Goal: Task Accomplishment & Management: Complete application form

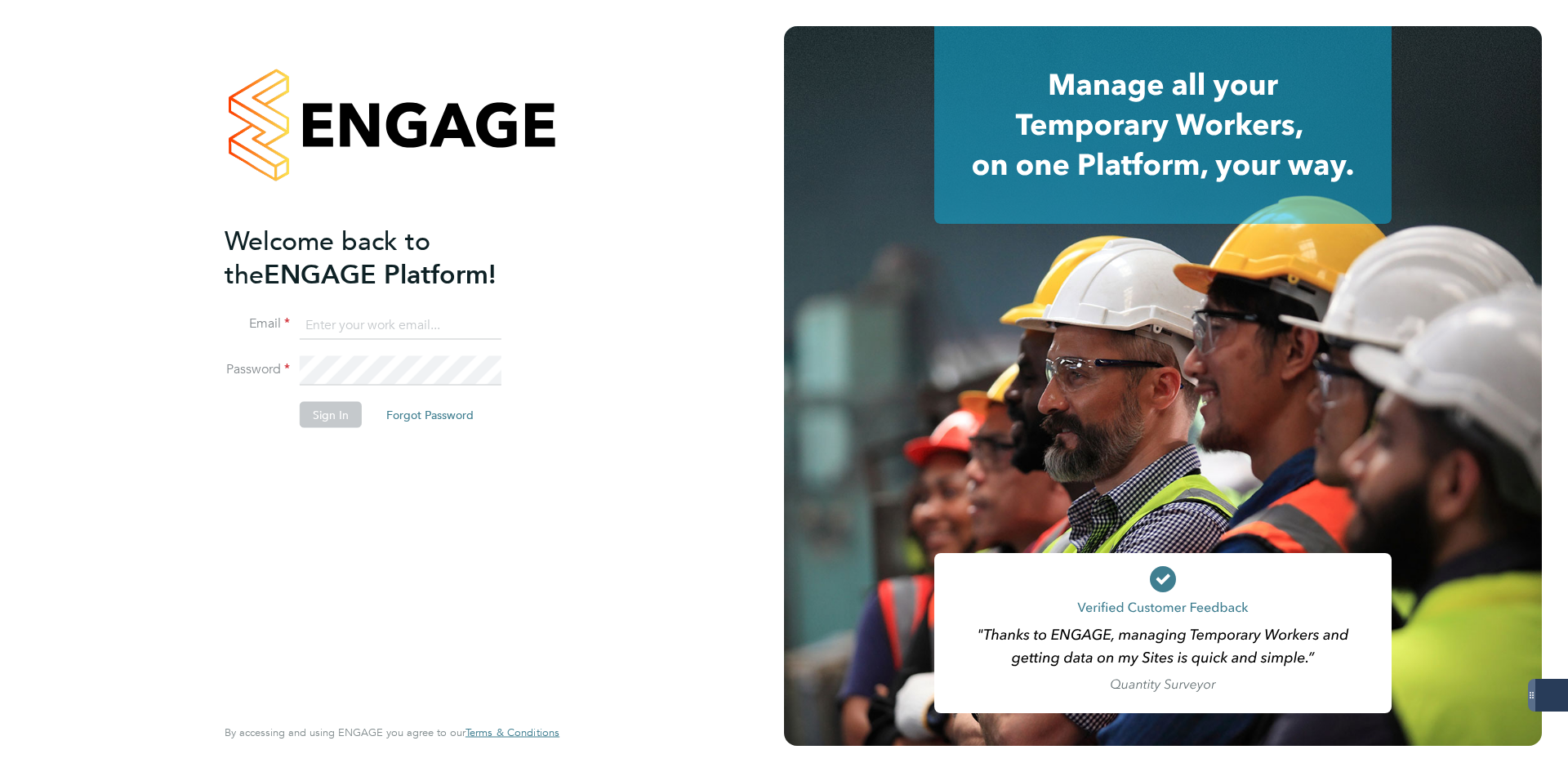
type input "[EMAIL_ADDRESS][DOMAIN_NAME]"
click at [322, 394] on li "Password" at bounding box center [384, 379] width 318 height 45
drag, startPoint x: 322, startPoint y: 412, endPoint x: 302, endPoint y: 406, distance: 20.9
click at [322, 414] on button "Sign In" at bounding box center [330, 414] width 62 height 26
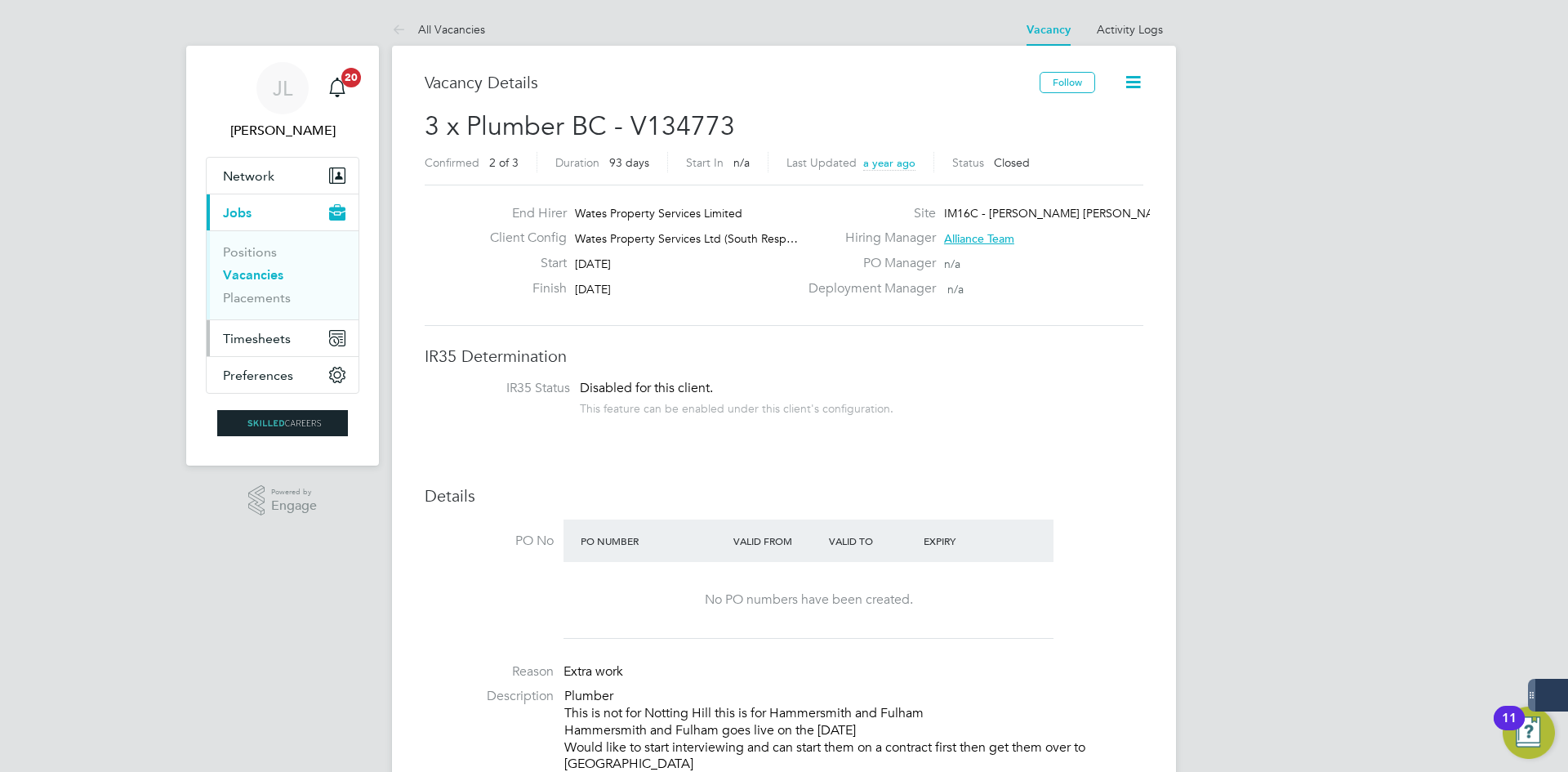
click at [256, 328] on button "Timesheets" at bounding box center [283, 338] width 152 height 36
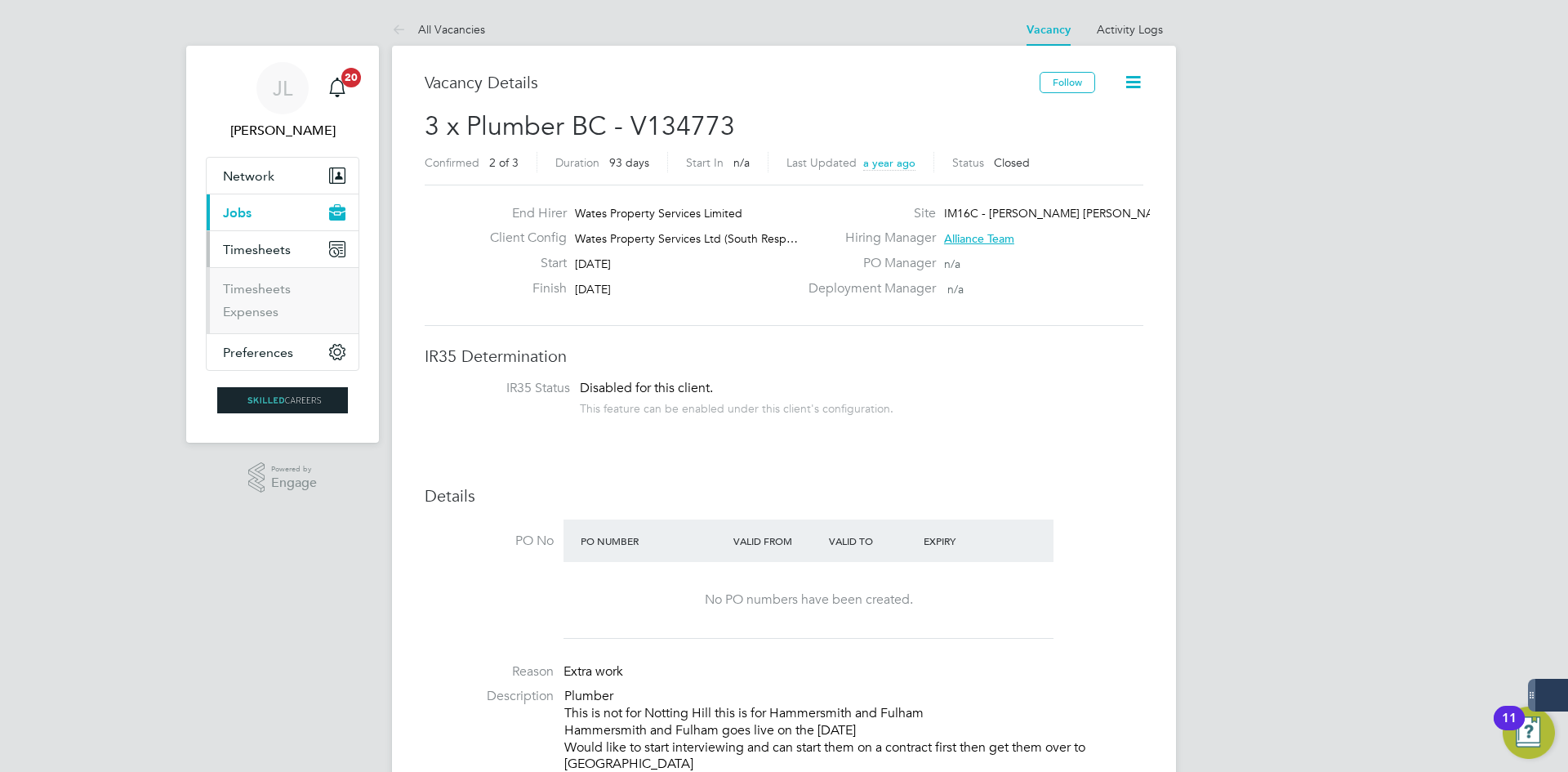
click at [280, 209] on button "Current page: Jobs" at bounding box center [283, 213] width 152 height 36
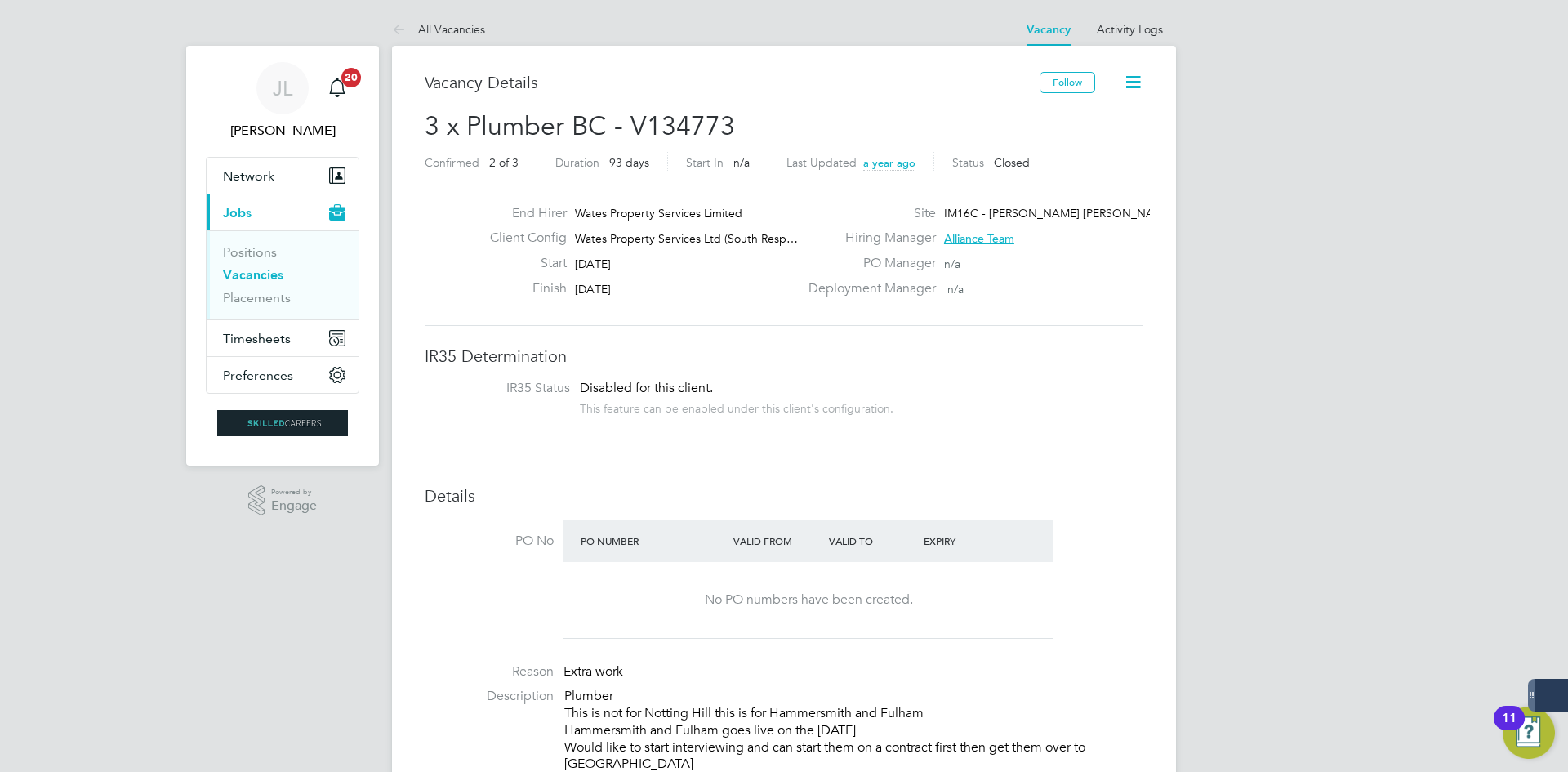
click at [263, 266] on li "Positions" at bounding box center [285, 255] width 123 height 23
click at [263, 269] on link "Vacancies" at bounding box center [253, 275] width 60 height 16
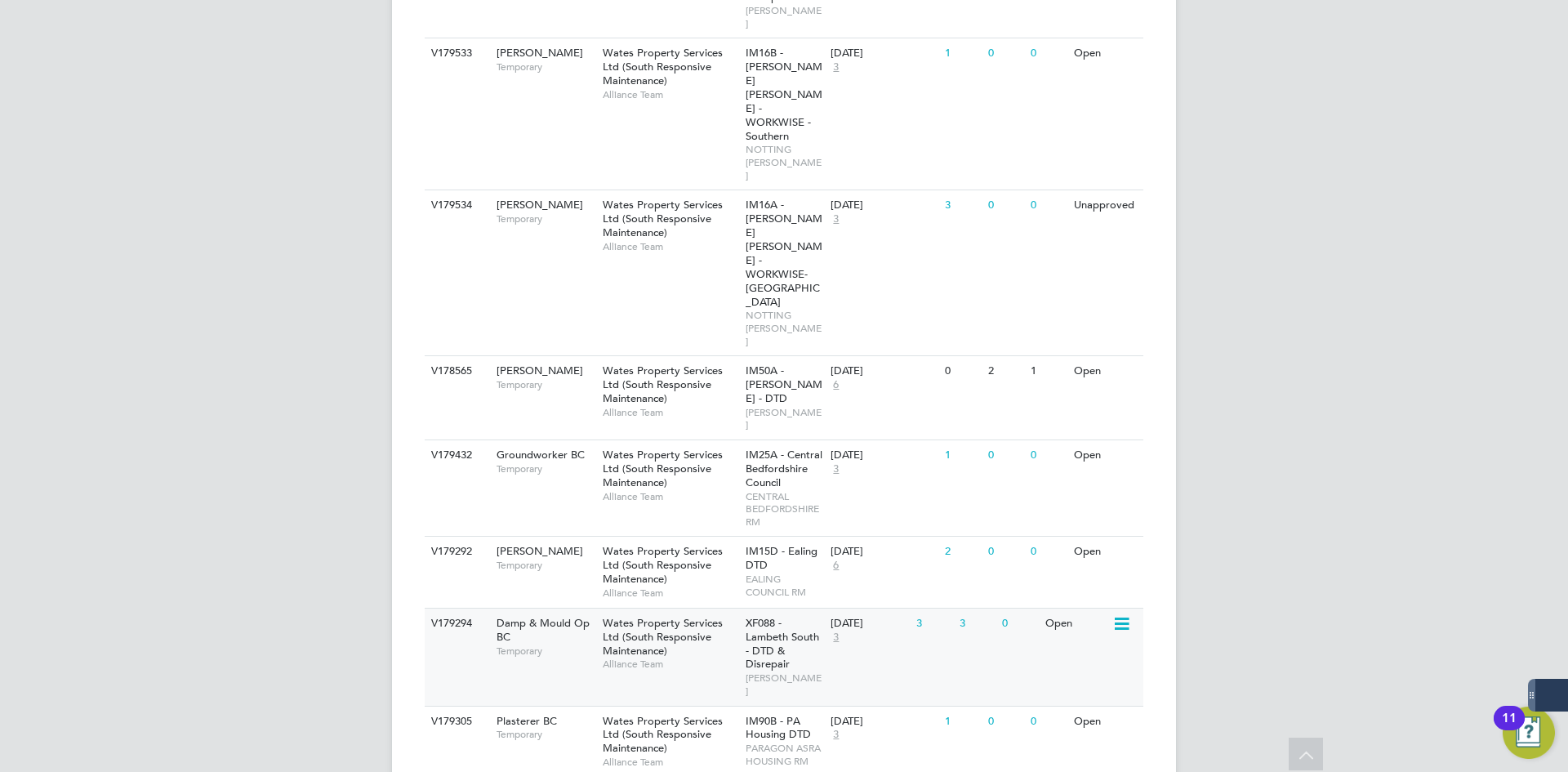
click at [688, 616] on span "Wates Property Services Ltd (South Responsive Maintenance)" at bounding box center [662, 637] width 120 height 42
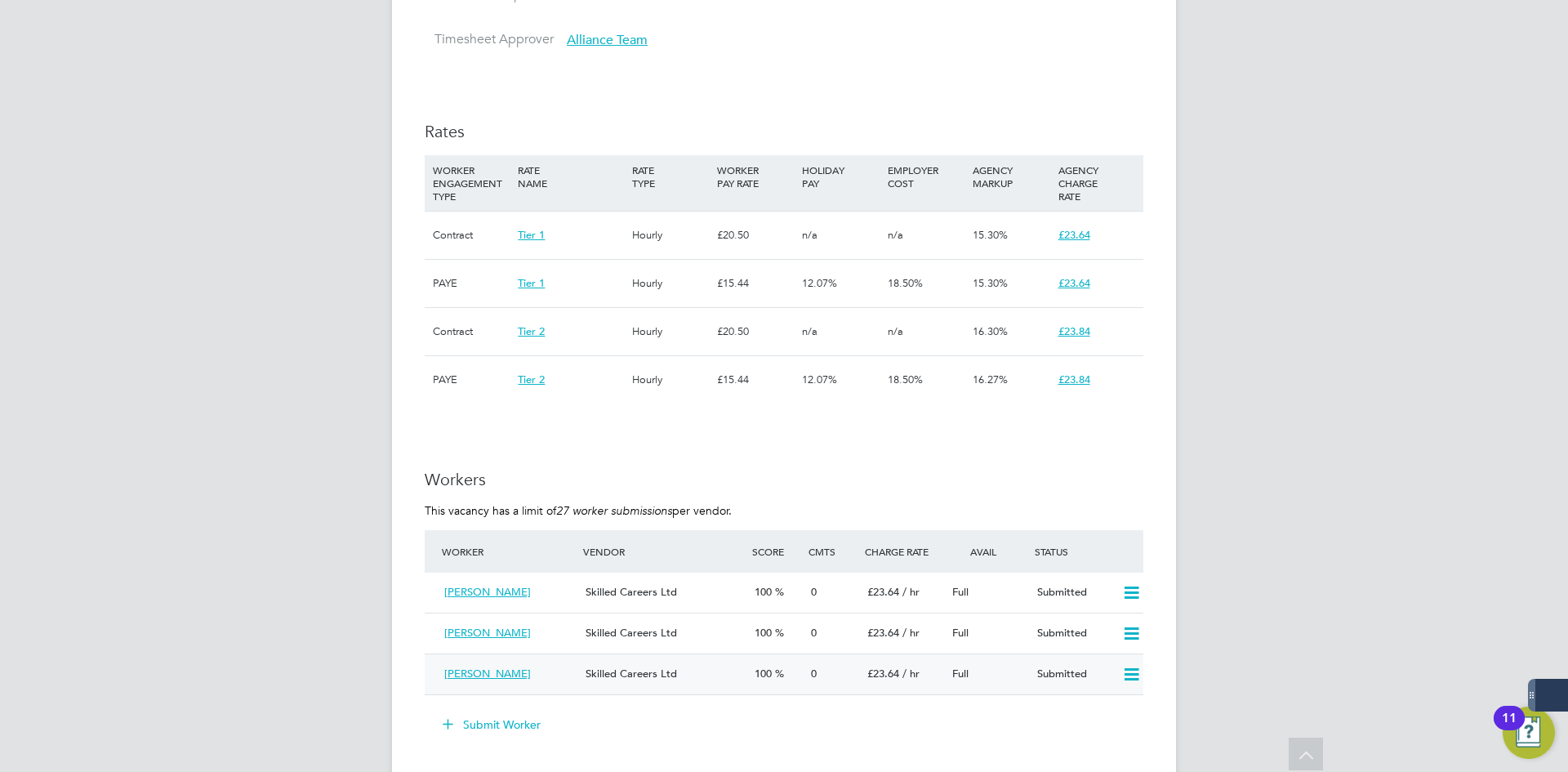
scroll to position [1062, 0]
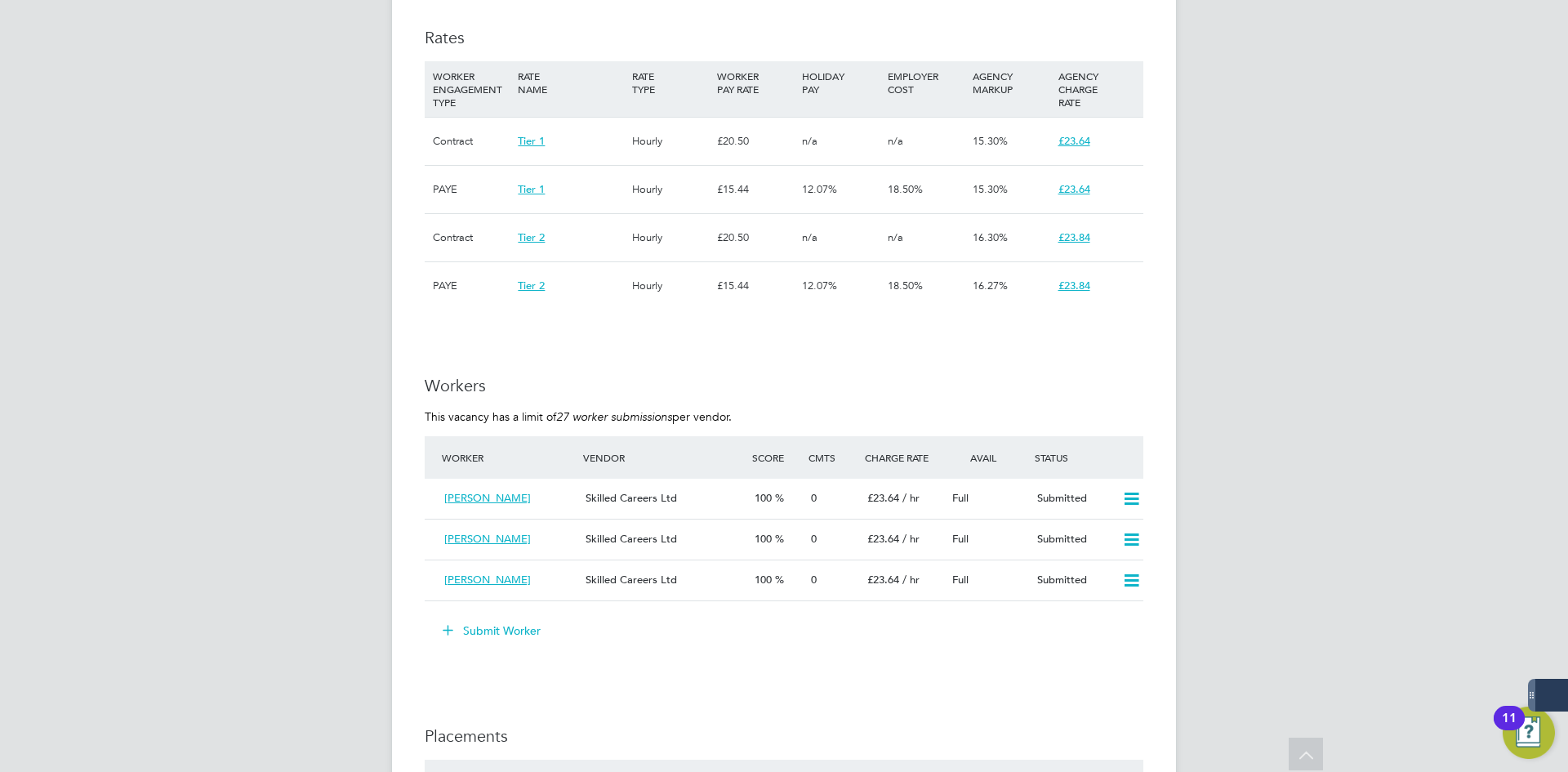
drag, startPoint x: 492, startPoint y: 641, endPoint x: 494, endPoint y: 624, distance: 17.1
click at [492, 640] on button "Submit Worker" at bounding box center [492, 631] width 123 height 26
click at [0, 0] on div "PAYE" at bounding box center [0, 0] width 0 height 0
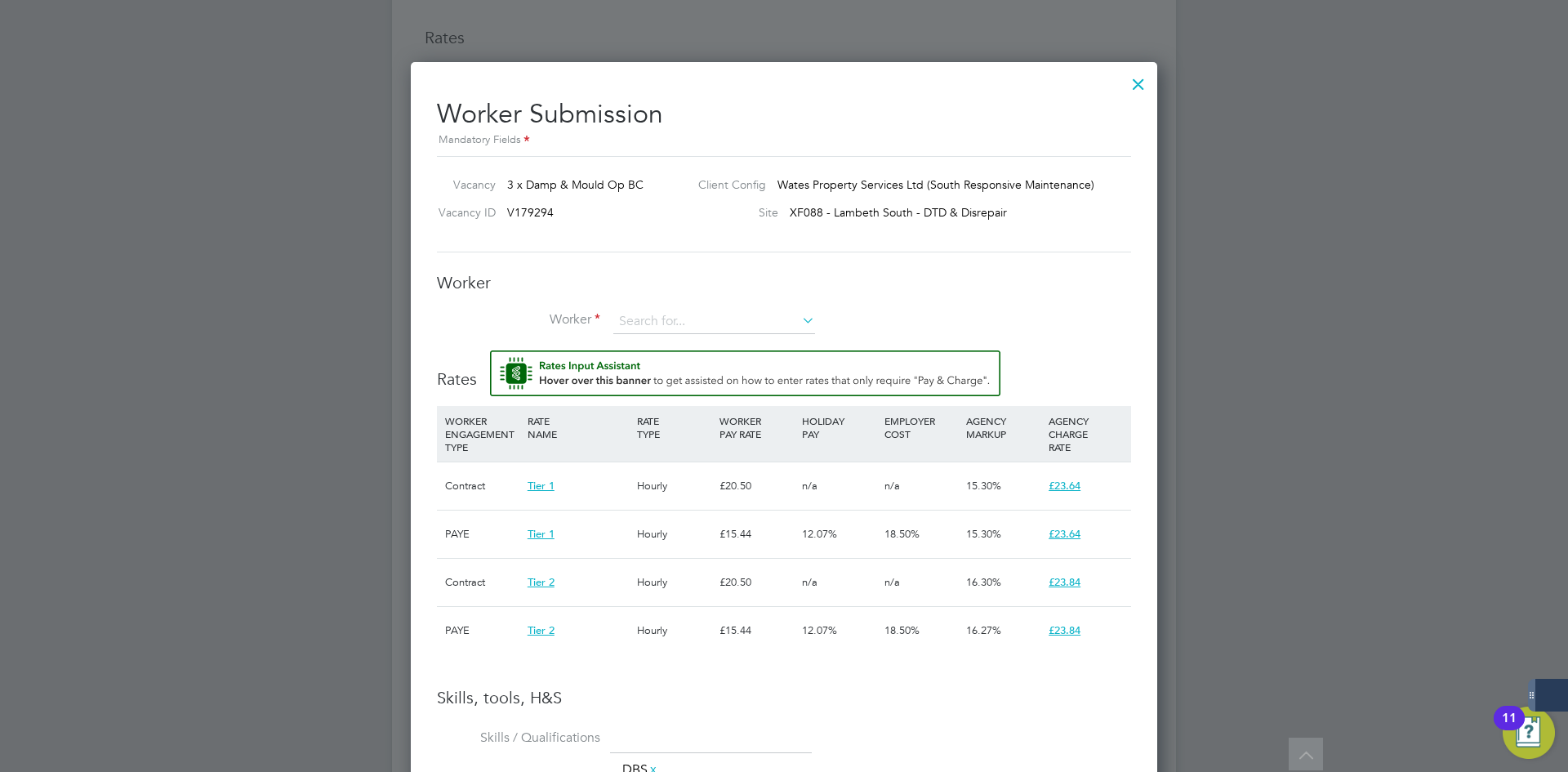
click at [679, 362] on img "Rate Assistant" at bounding box center [745, 373] width 510 height 45
drag, startPoint x: 682, startPoint y: 317, endPoint x: 672, endPoint y: 351, distance: 35.4
click at [680, 323] on input at bounding box center [715, 321] width 202 height 25
click at [671, 359] on li "+ Add new" at bounding box center [715, 366] width 204 height 22
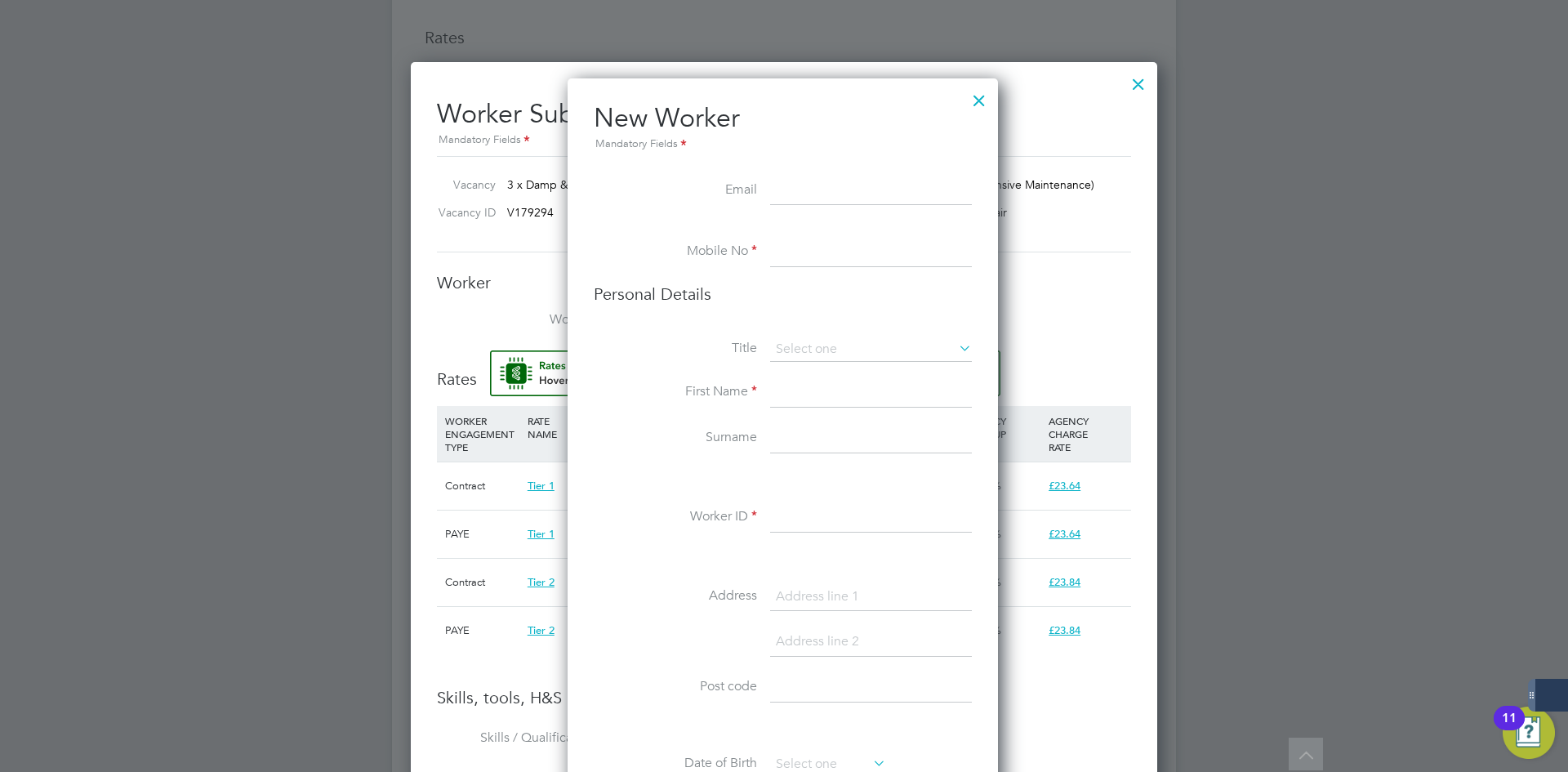
paste input "cherry_fam@hotmail.com"
type input "cherry_fam@hotmail.com"
click at [793, 234] on li at bounding box center [783, 229] width 379 height 17
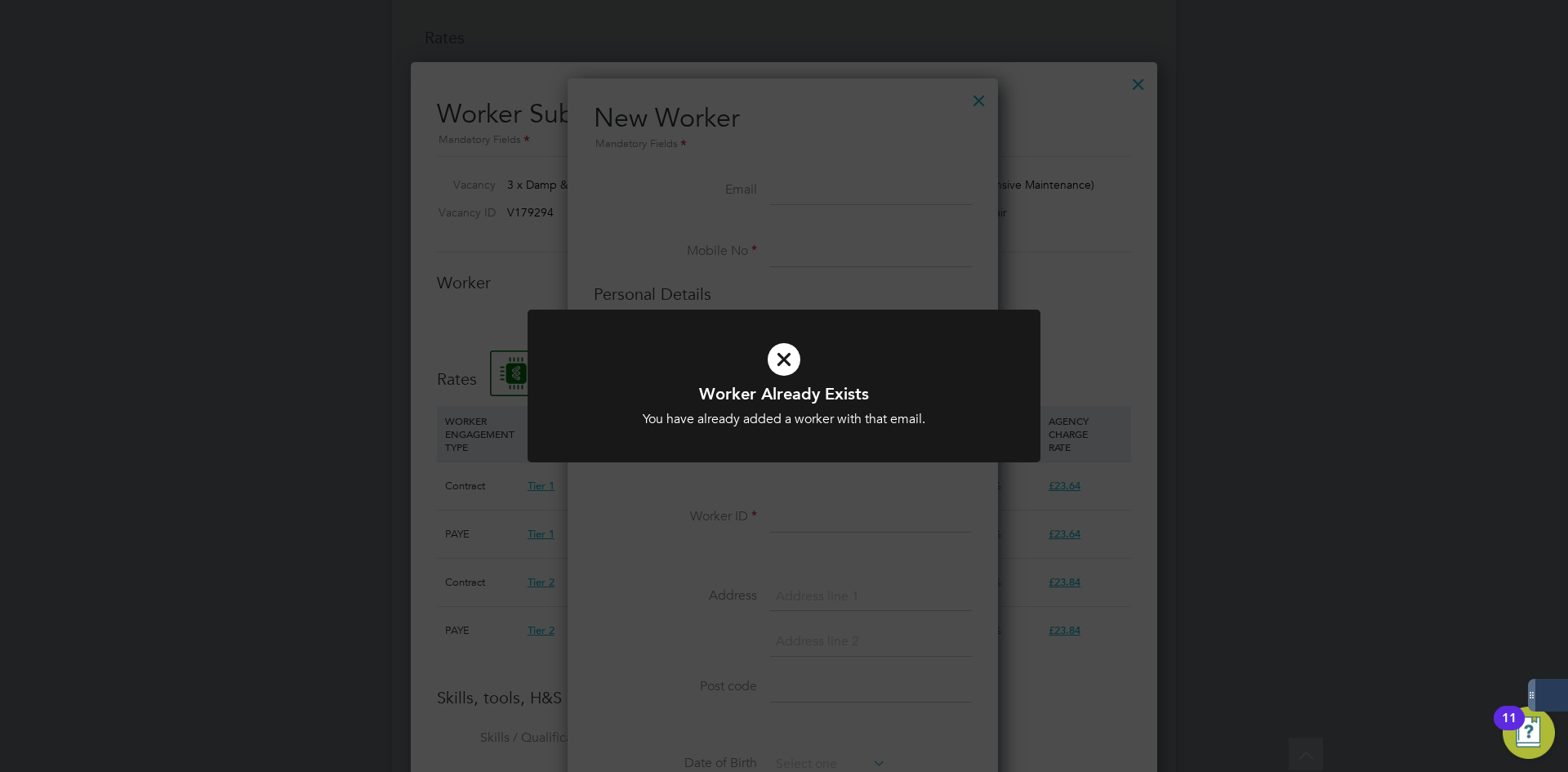
click at [984, 97] on div "Worker Already Exists You have already added a worker with that email. Cancel O…" at bounding box center [784, 386] width 1568 height 772
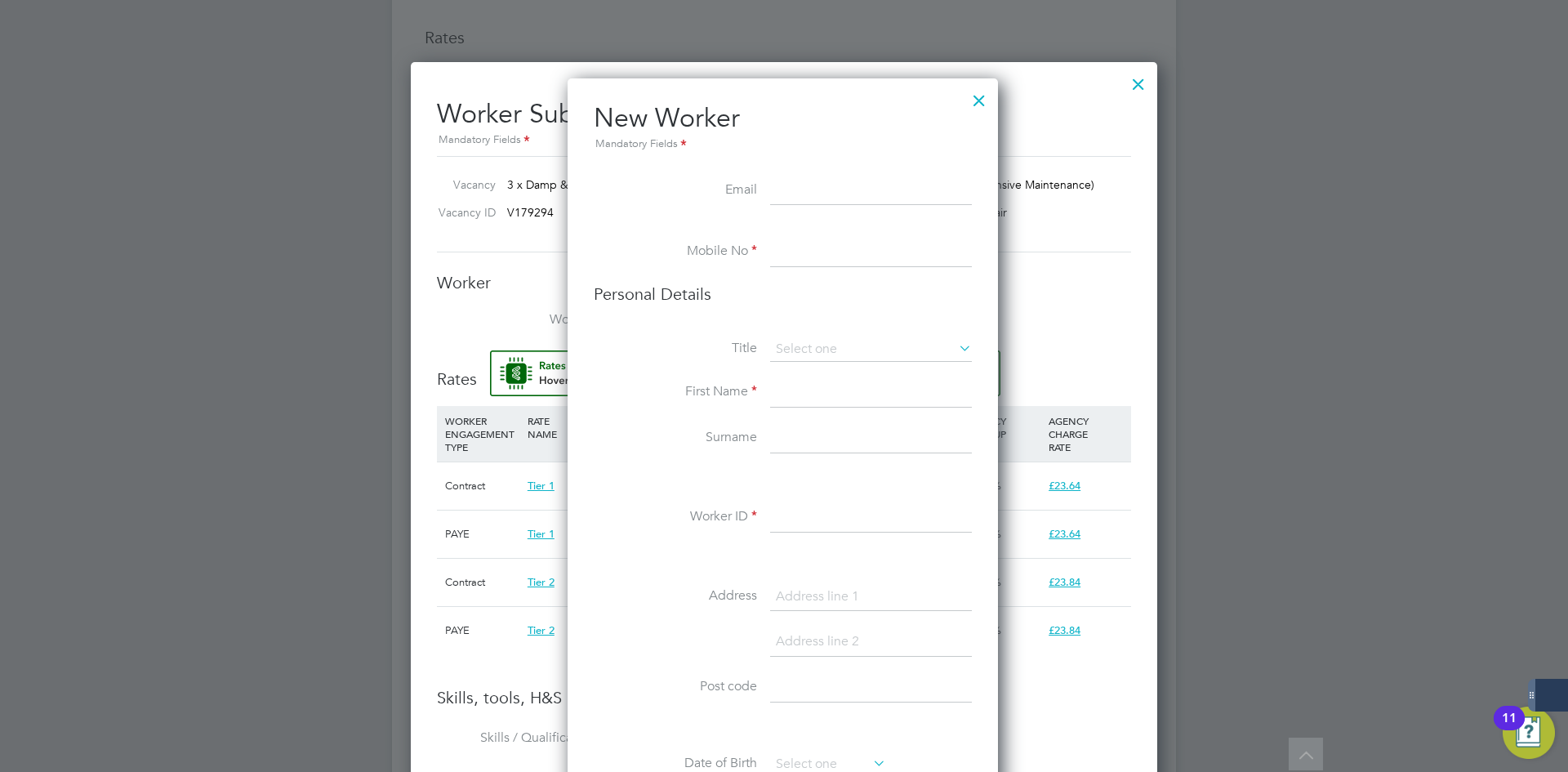
click at [980, 98] on div at bounding box center [980, 97] width 30 height 30
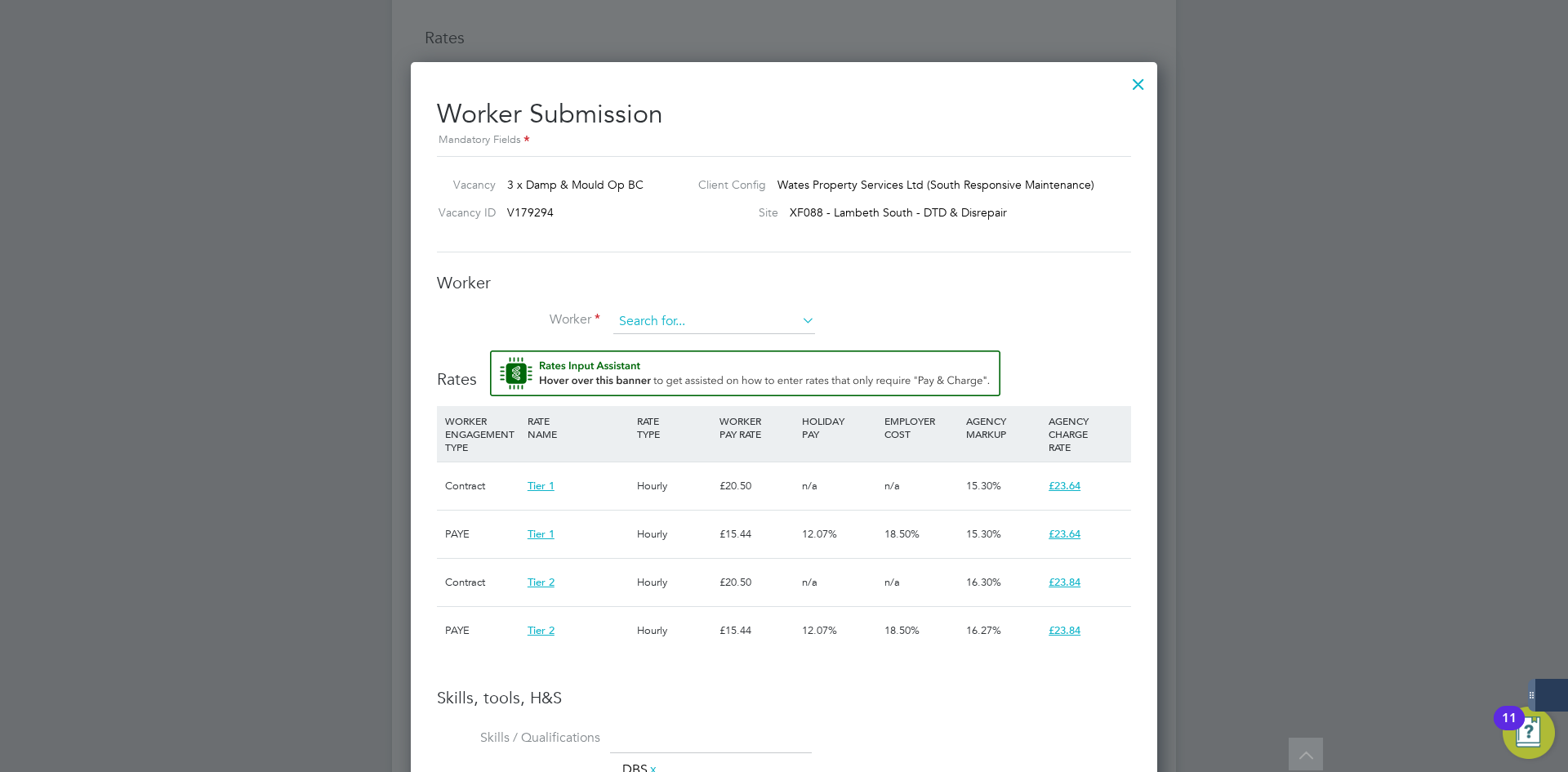
click at [667, 322] on input at bounding box center [715, 321] width 202 height 25
click at [717, 344] on b "Cherr" at bounding box center [732, 345] width 30 height 14
type input "John Cherry (354555)"
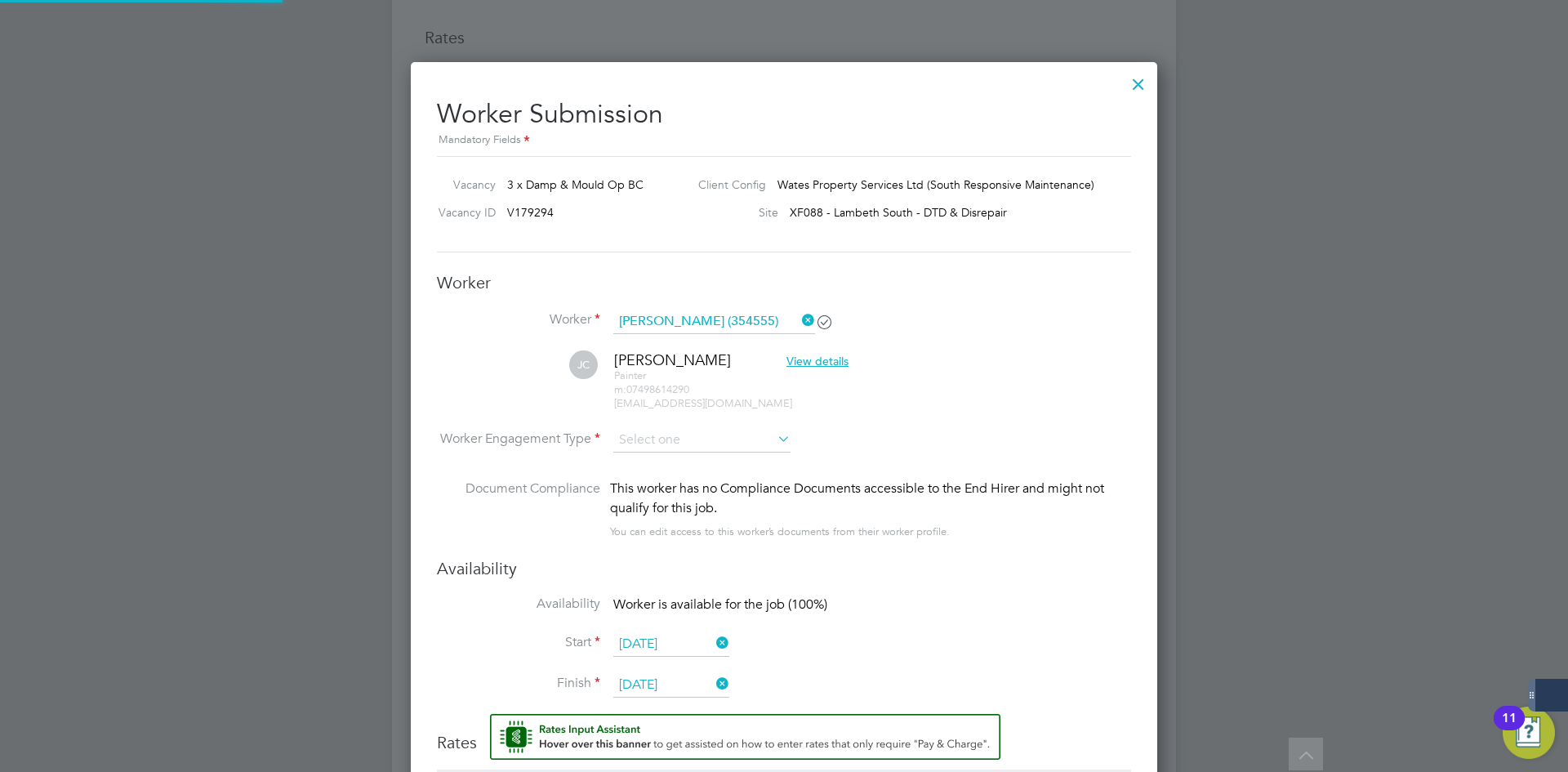
drag, startPoint x: 694, startPoint y: 439, endPoint x: 698, endPoint y: 457, distance: 18.4
click at [695, 440] on input at bounding box center [702, 440] width 177 height 25
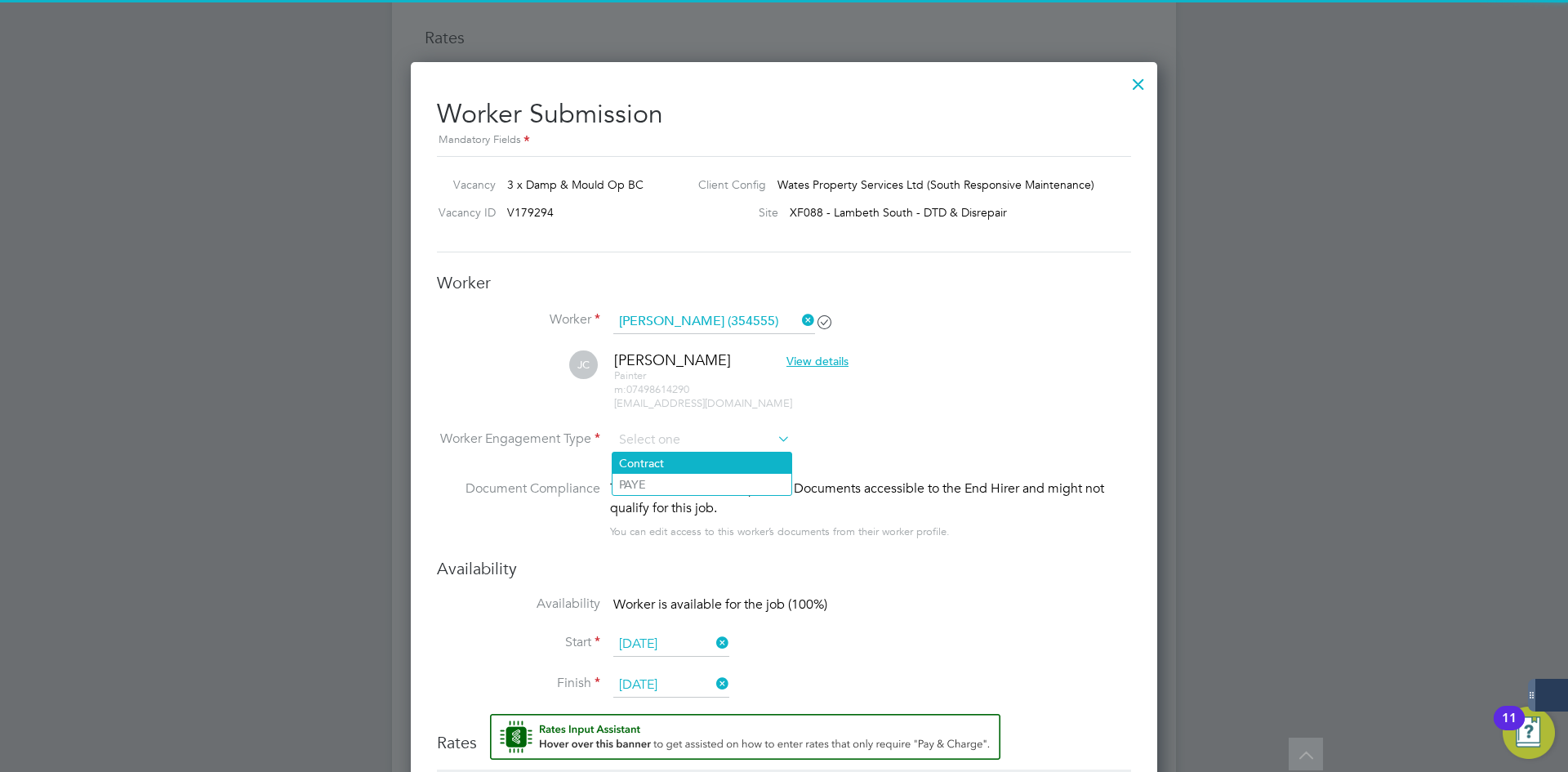
click at [698, 464] on li "Contract" at bounding box center [702, 463] width 179 height 21
type input "Contract"
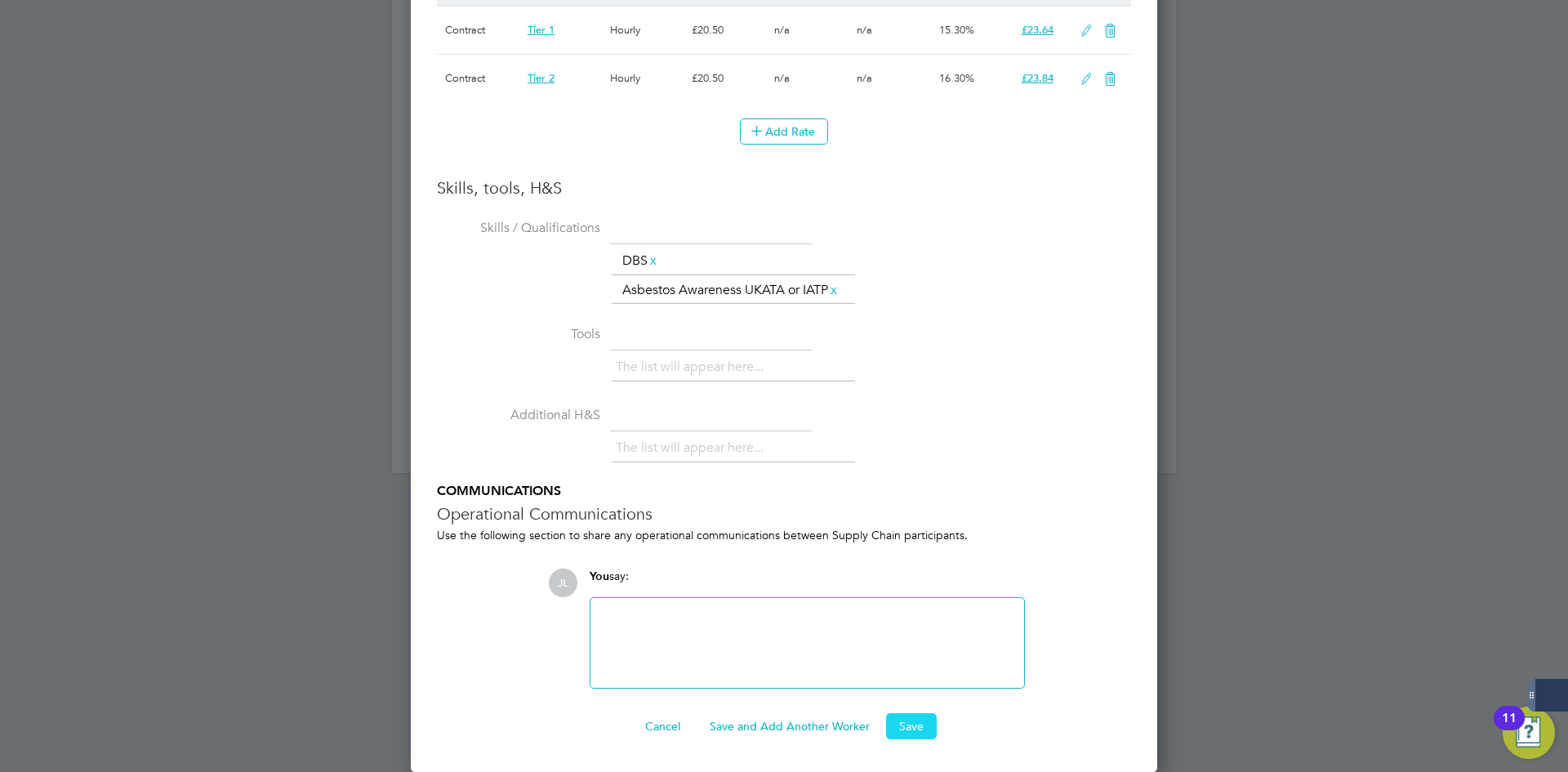
click at [908, 727] on button "Save" at bounding box center [912, 726] width 50 height 26
